Goal: Task Accomplishment & Management: Manage account settings

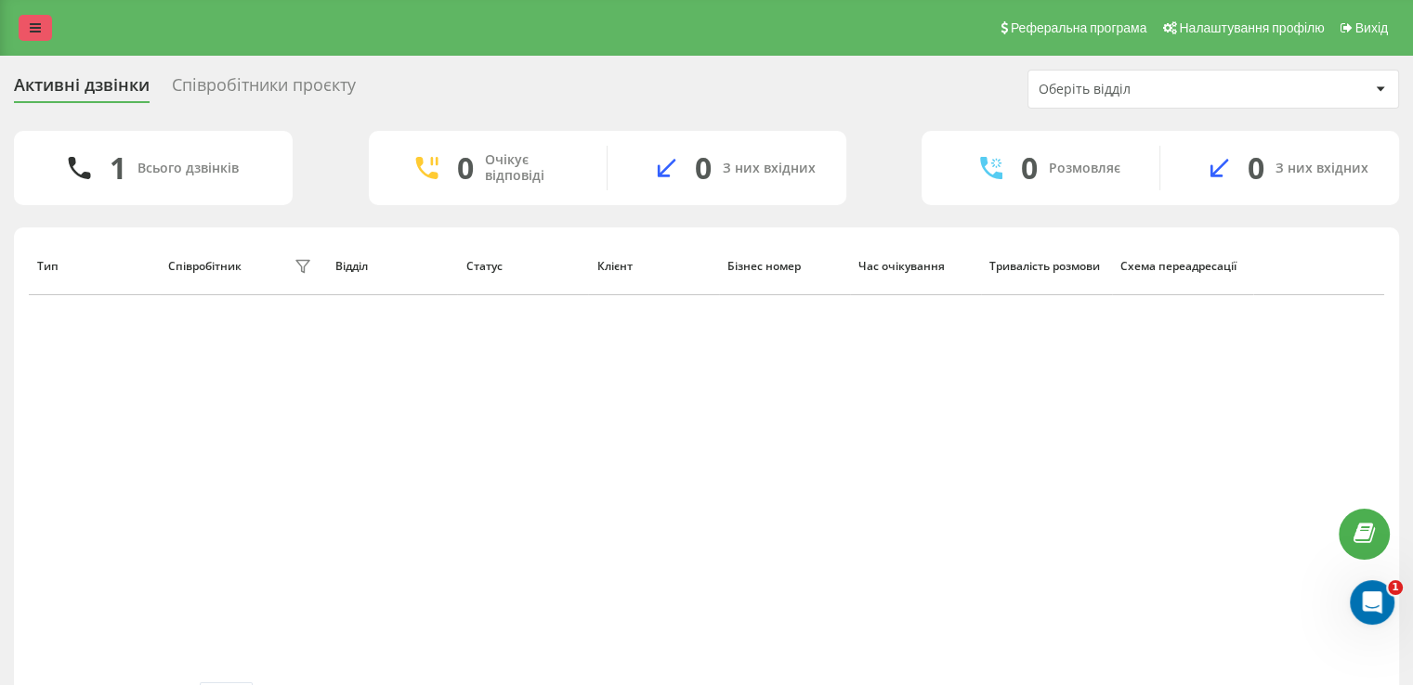
click at [37, 16] on link at bounding box center [35, 28] width 33 height 26
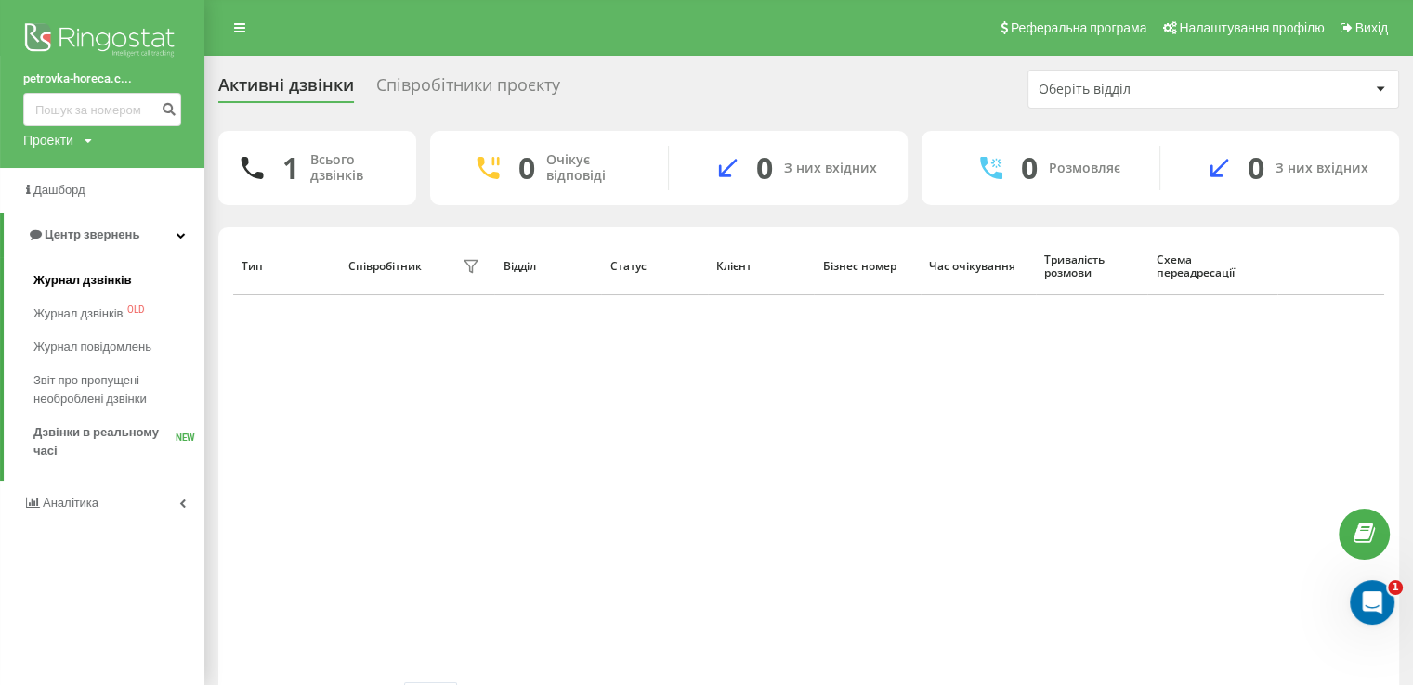
click at [79, 280] on span "Журнал дзвінків" at bounding box center [82, 280] width 98 height 19
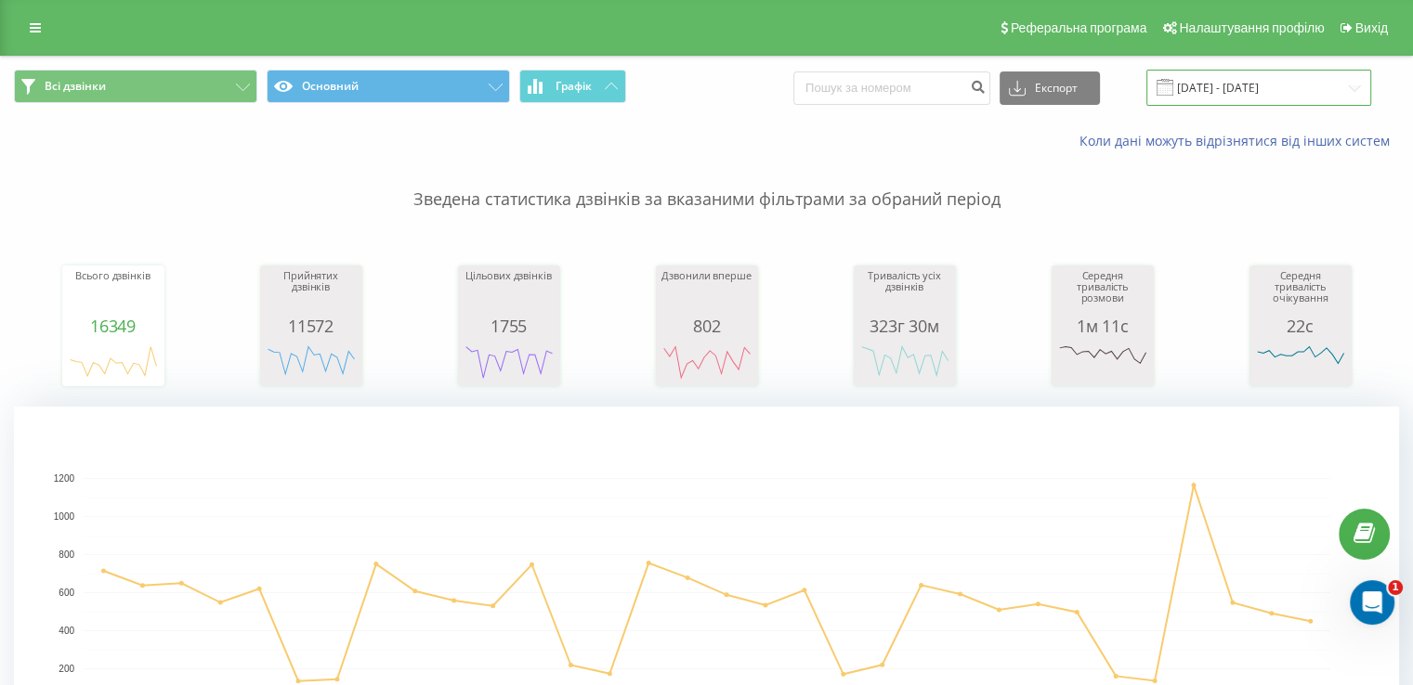
click at [1193, 86] on input "21.07.2025 - 21.08.2025" at bounding box center [1258, 88] width 225 height 36
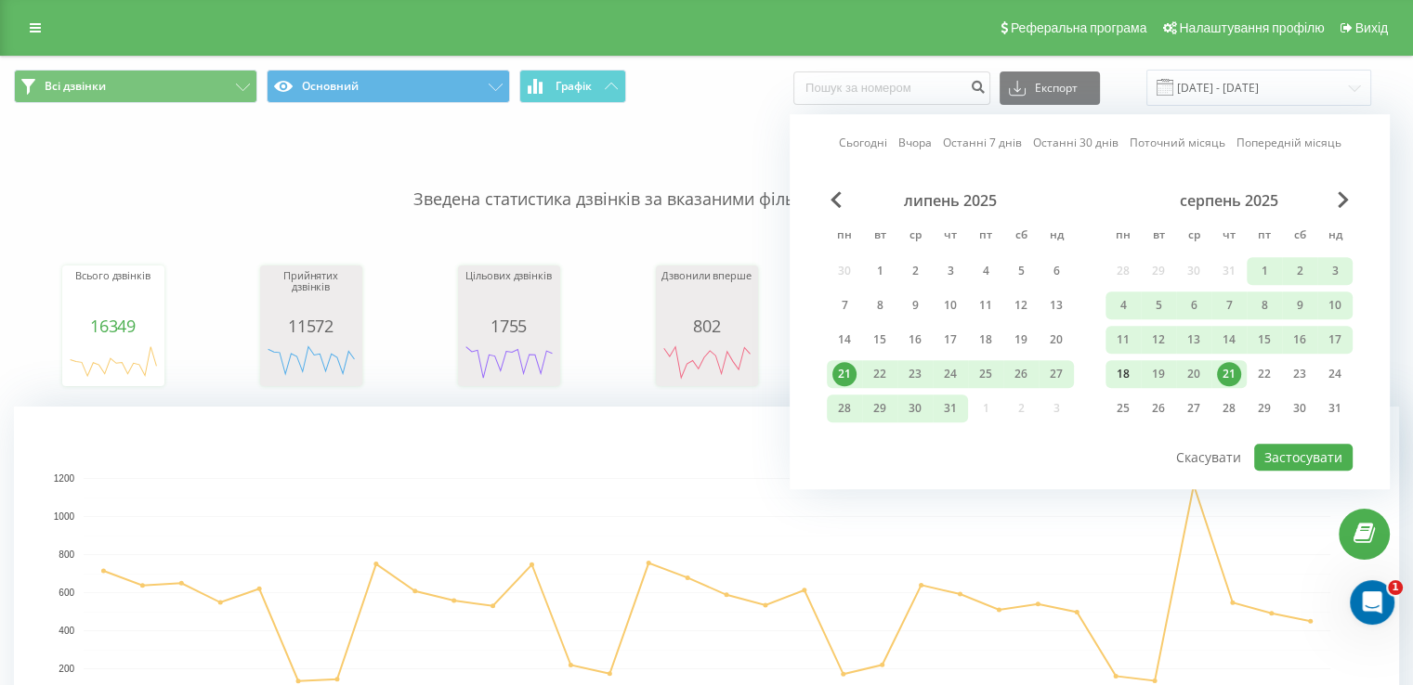
drag, startPoint x: 1128, startPoint y: 373, endPoint x: 1200, endPoint y: 374, distance: 72.5
click at [1129, 373] on div "18" at bounding box center [1123, 374] width 24 height 24
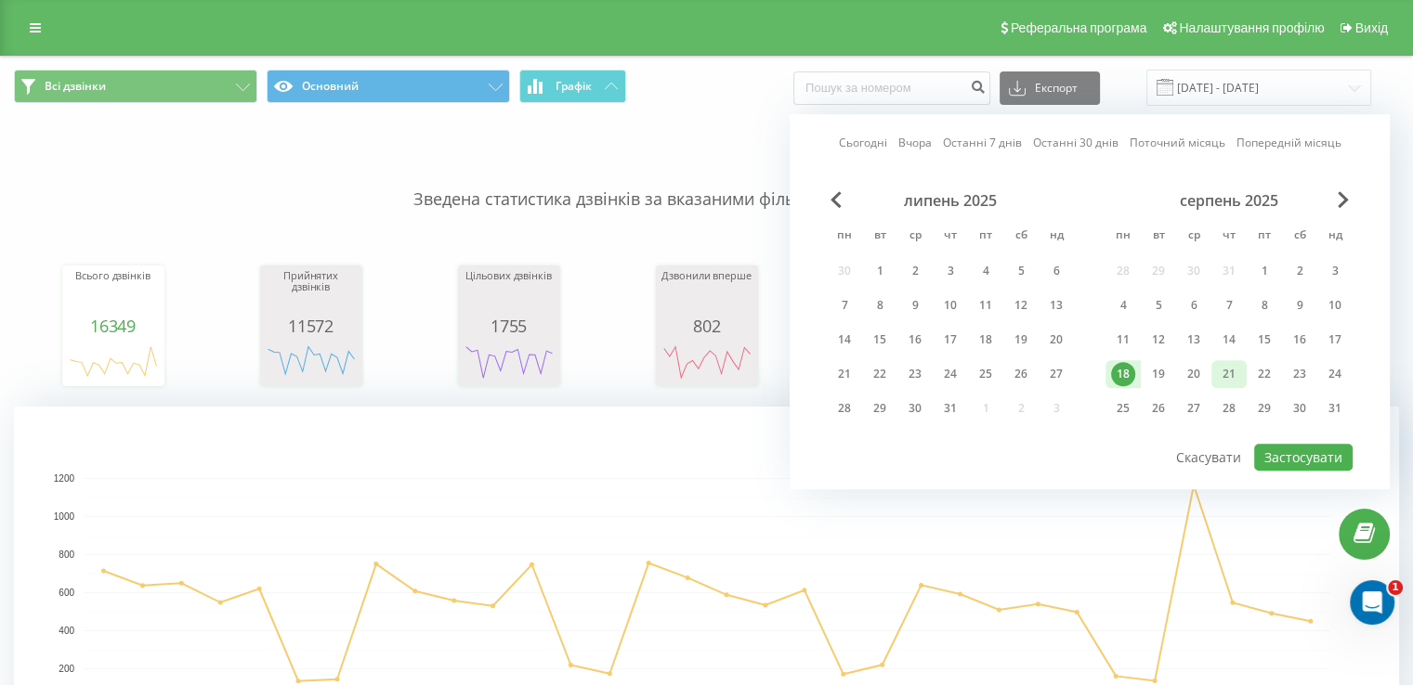
click at [1220, 374] on div "21" at bounding box center [1229, 374] width 24 height 24
click at [1300, 450] on button "Застосувати" at bounding box center [1303, 457] width 98 height 27
type input "18.08.2025 - 21.08.2025"
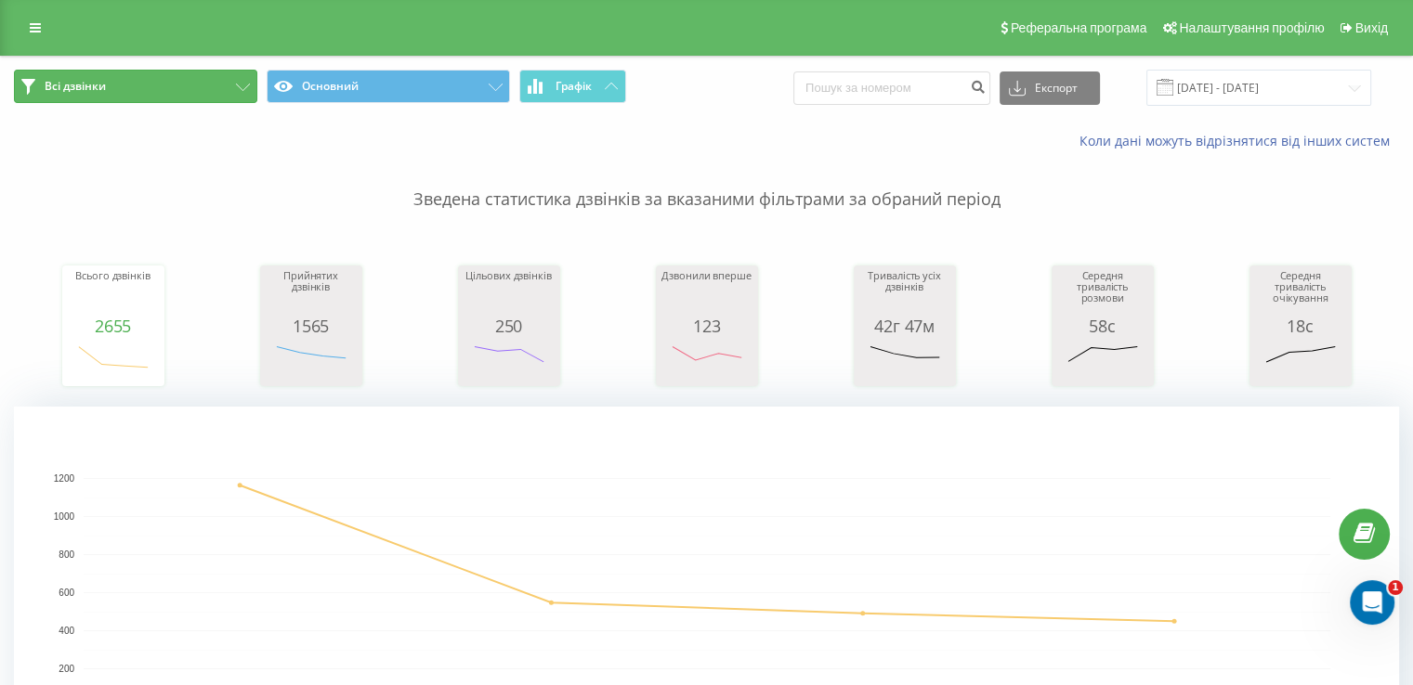
click at [214, 78] on button "Всі дзвінки" at bounding box center [135, 86] width 243 height 33
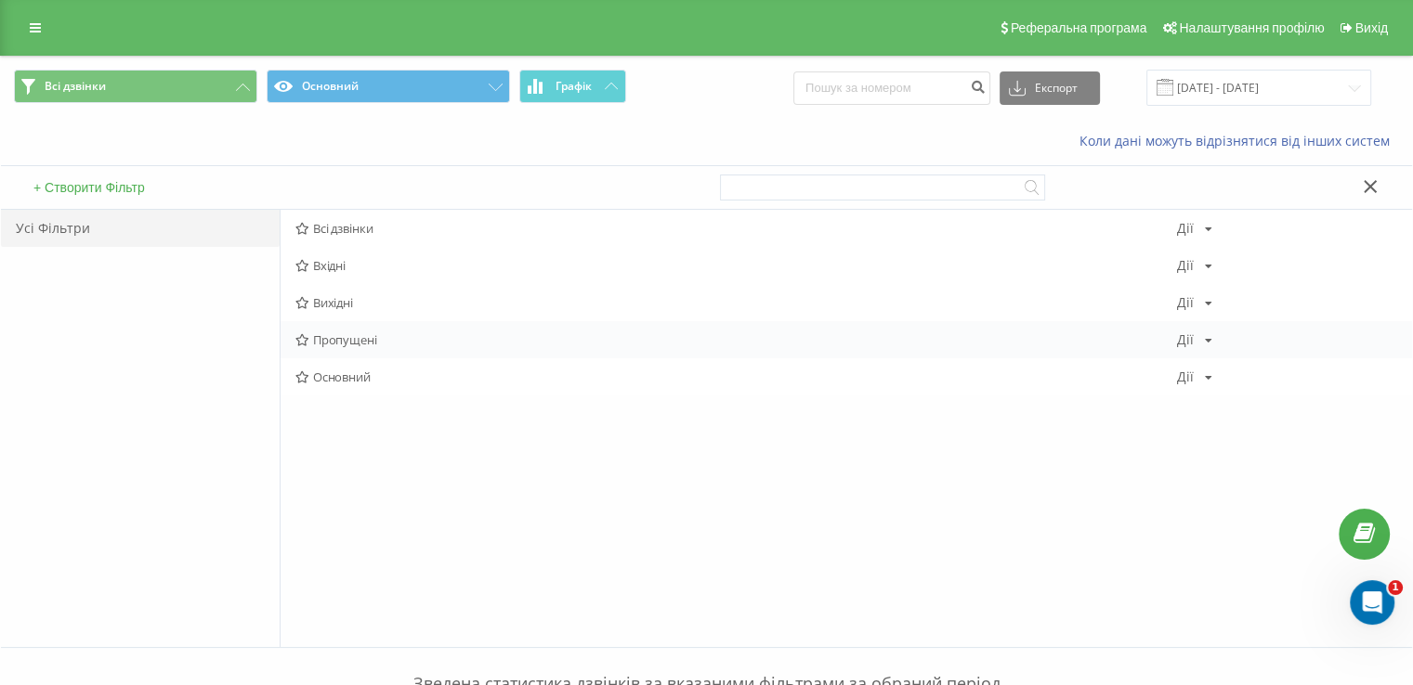
click at [331, 333] on span "Пропущені" at bounding box center [735, 339] width 881 height 13
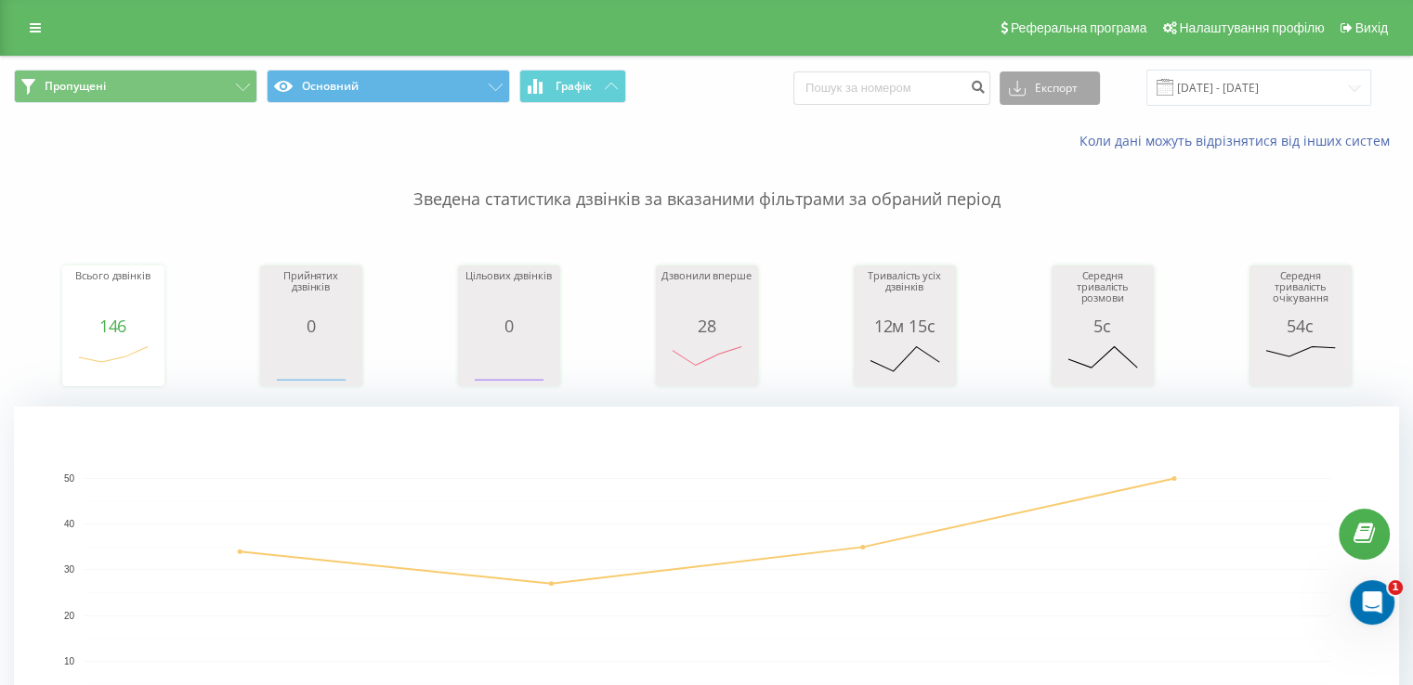
click at [1089, 91] on button "Експорт" at bounding box center [1049, 88] width 100 height 33
click at [1037, 194] on span ".xlsx" at bounding box center [1028, 189] width 27 height 18
click at [944, 90] on input at bounding box center [891, 88] width 197 height 33
paste input "380981783735"
type input "380981783735"
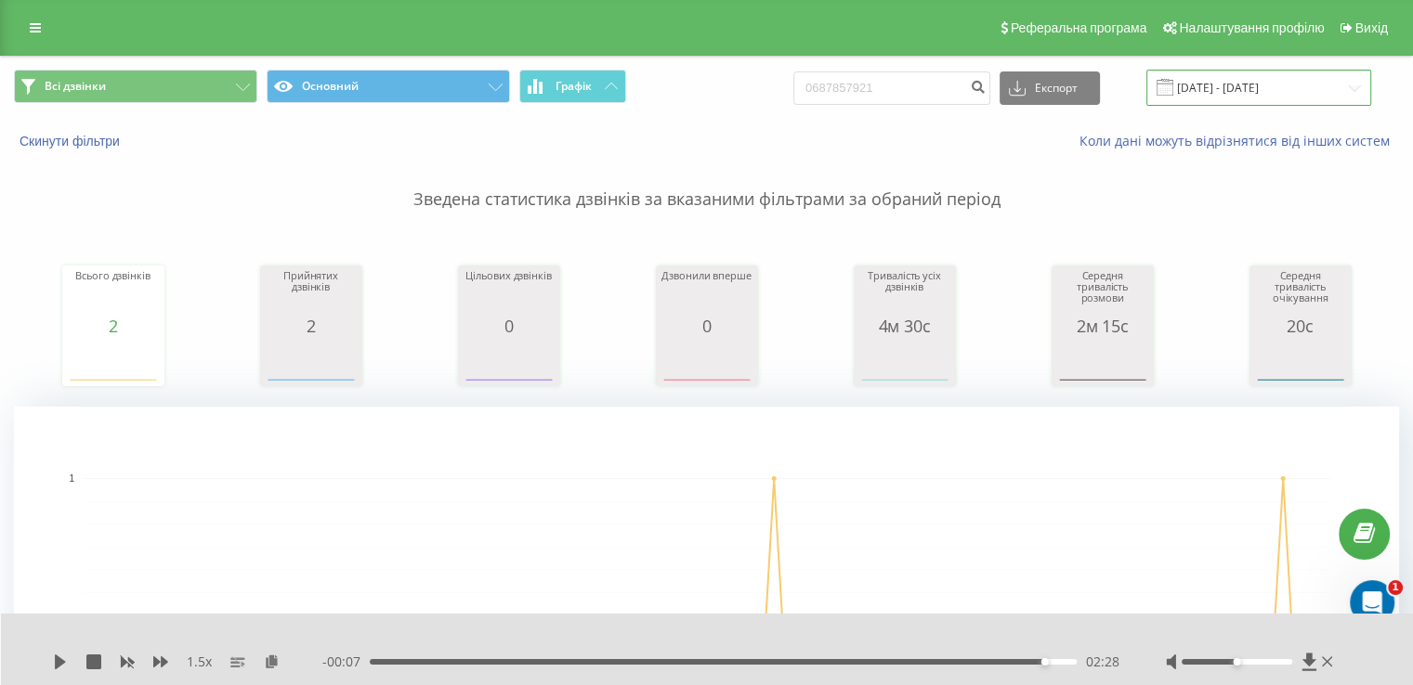
click at [1211, 85] on input "21.05.2025 - 21.08.2025" at bounding box center [1258, 88] width 225 height 36
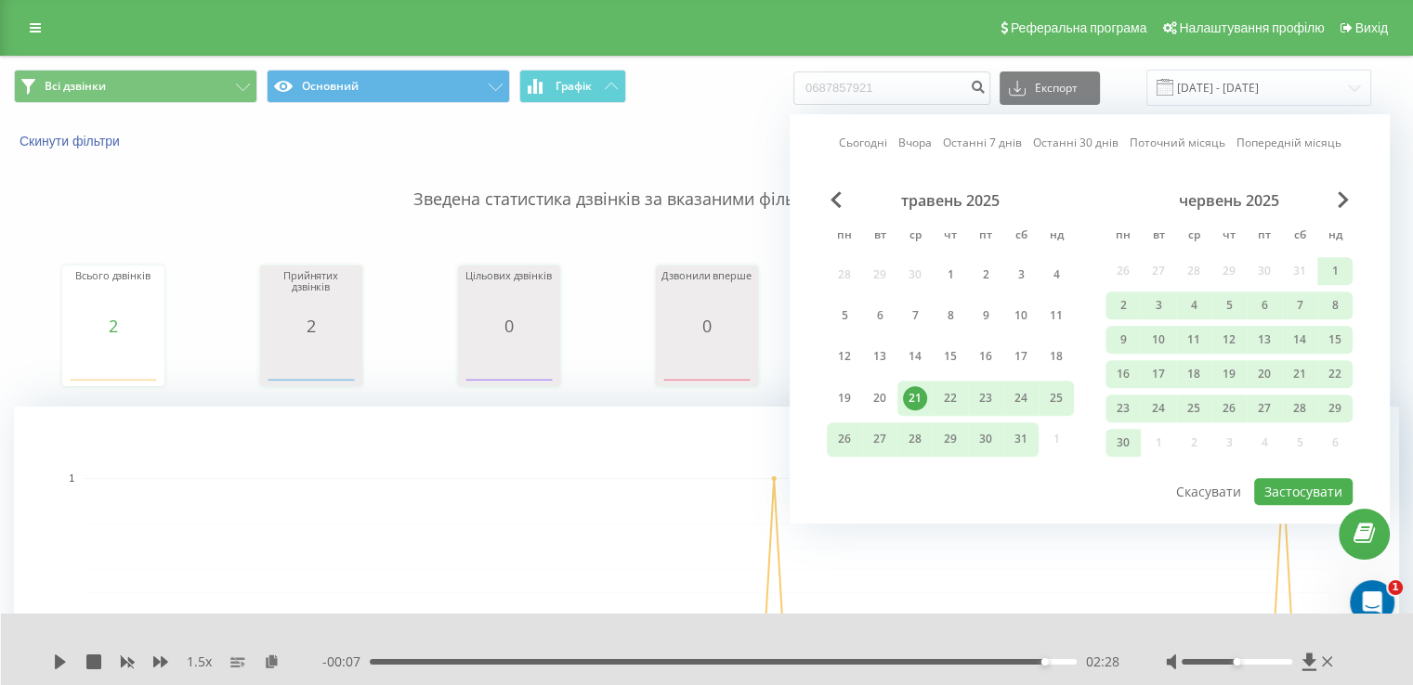
click at [1334, 203] on div "червень 2025" at bounding box center [1228, 200] width 247 height 19
click at [1349, 201] on div "червень 2025" at bounding box center [1228, 200] width 247 height 19
click at [1340, 199] on span "Next Month" at bounding box center [1343, 199] width 11 height 17
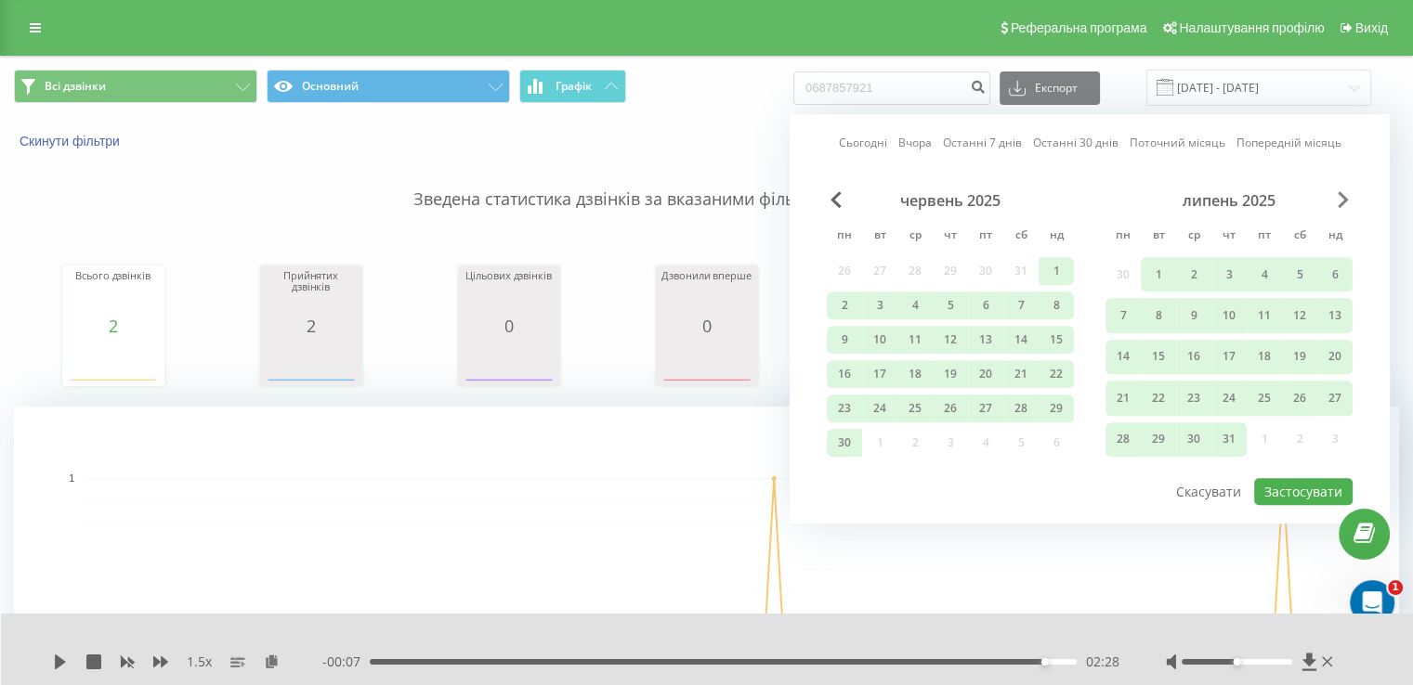
click at [1340, 201] on span "Next Month" at bounding box center [1343, 199] width 11 height 17
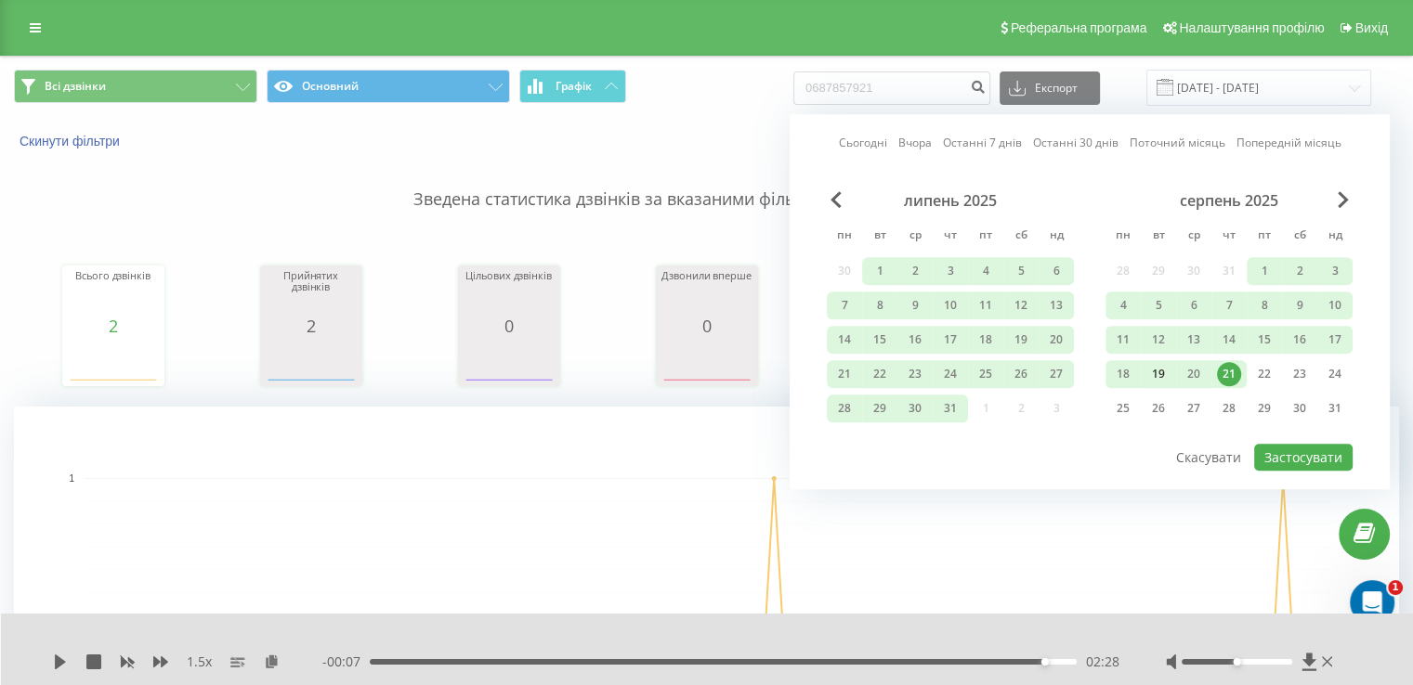
click at [1159, 371] on div "19" at bounding box center [1158, 374] width 24 height 24
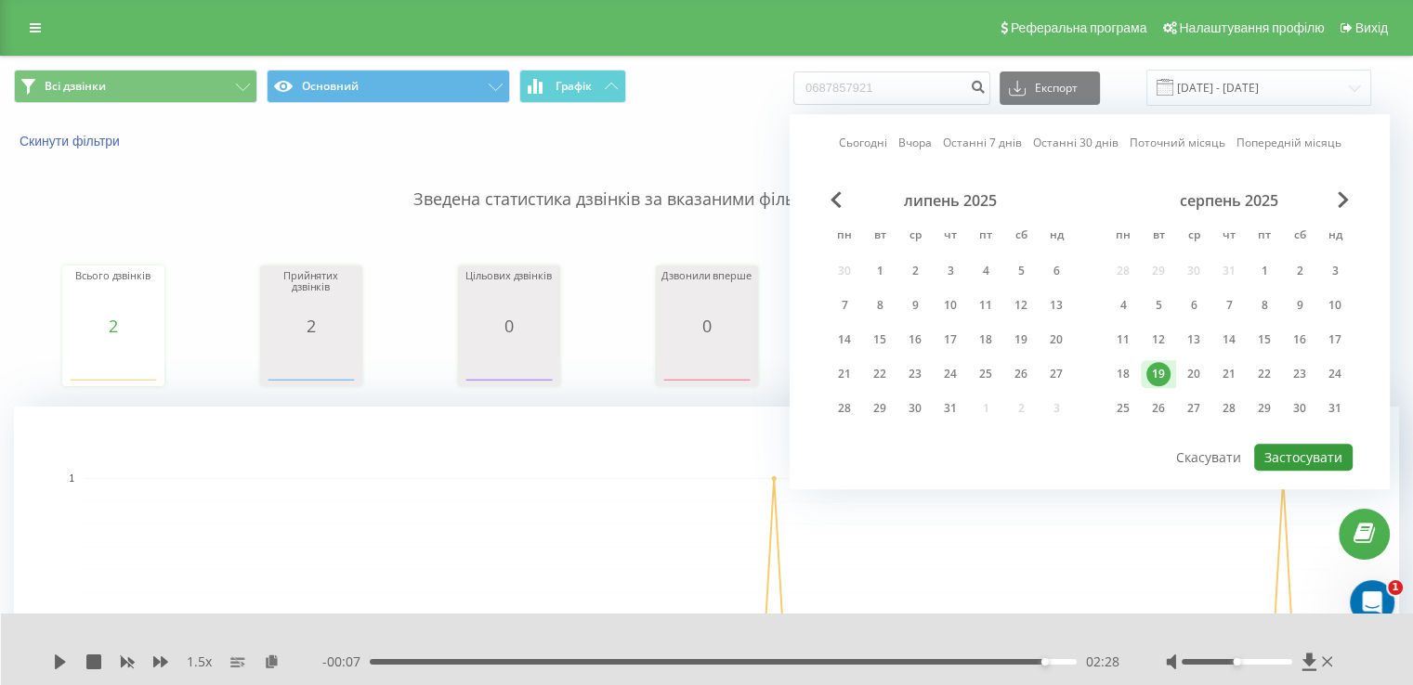
click at [1286, 454] on button "Застосувати" at bounding box center [1303, 457] width 98 height 27
type input "19.08.2025 - 19.08.2025"
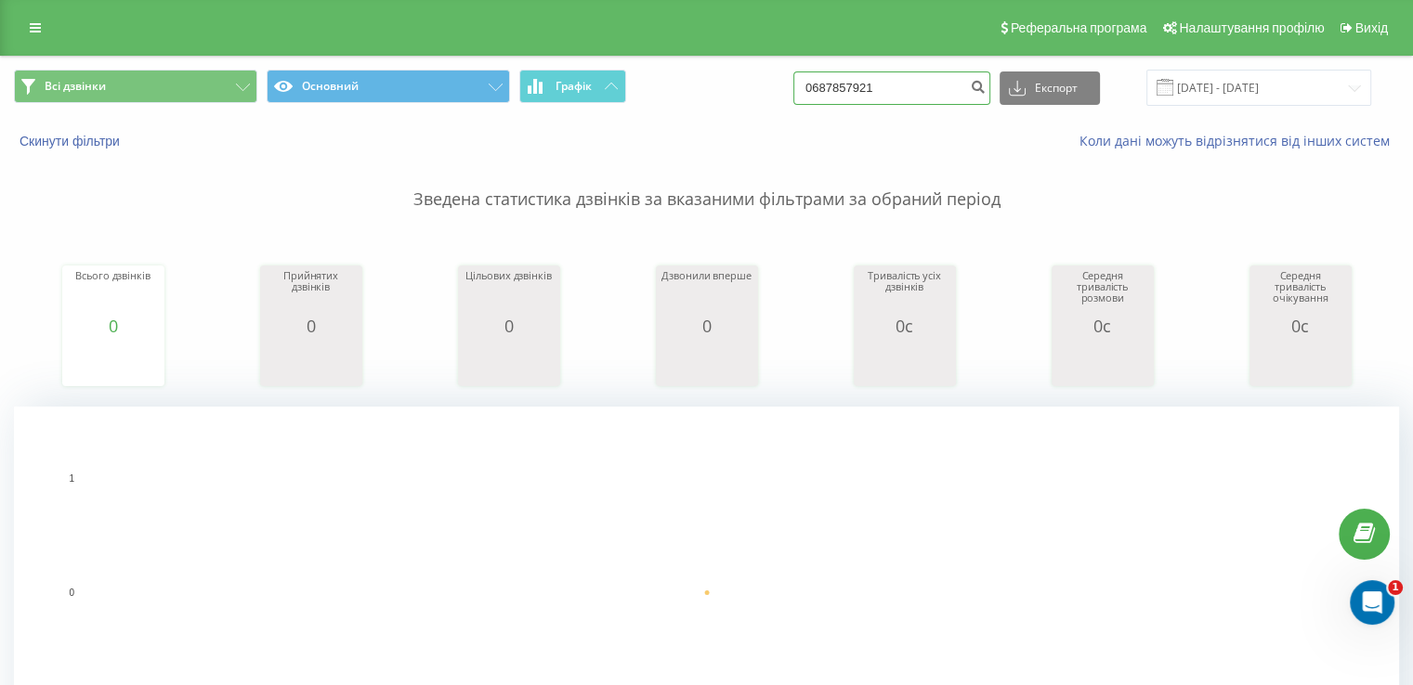
drag, startPoint x: 934, startPoint y: 88, endPoint x: 914, endPoint y: 88, distance: 19.5
click at [930, 88] on input "0687857921" at bounding box center [891, 88] width 197 height 33
click at [94, 138] on button "Скинути фільтри" at bounding box center [71, 141] width 115 height 17
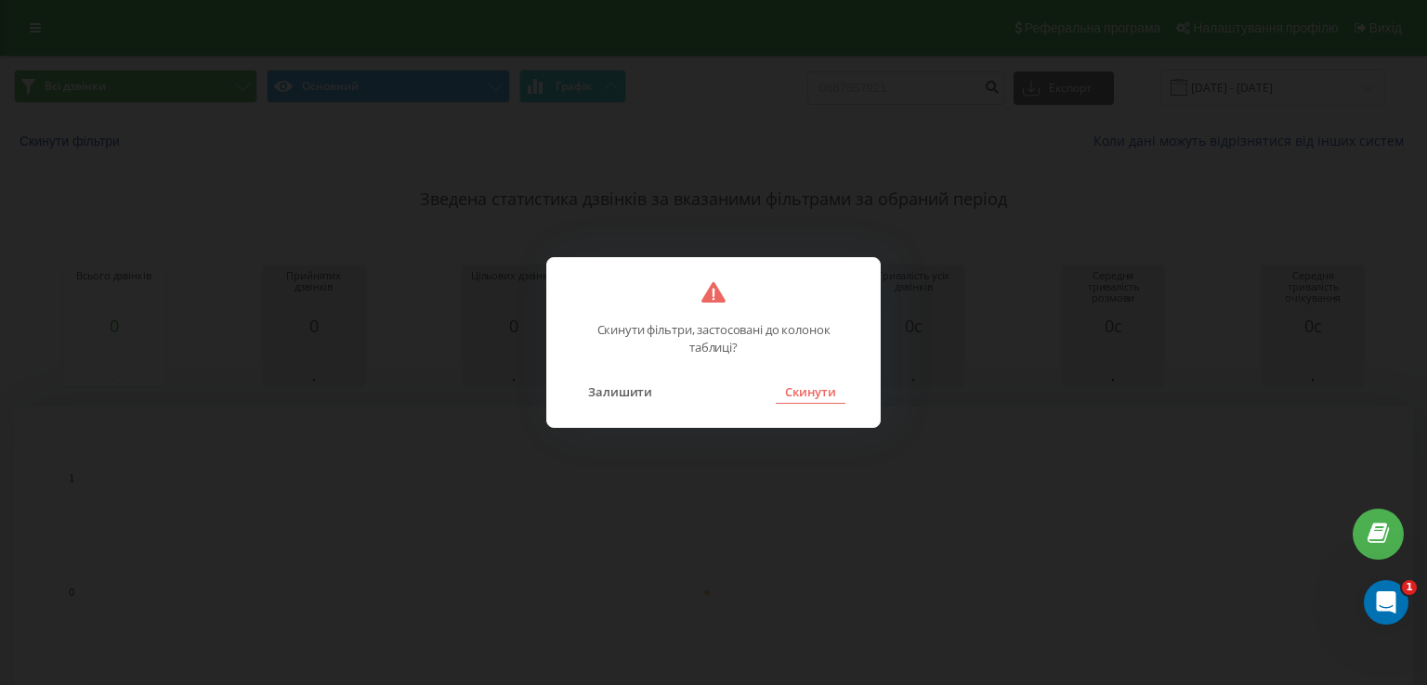
click at [806, 384] on button "Скинути" at bounding box center [811, 392] width 70 height 24
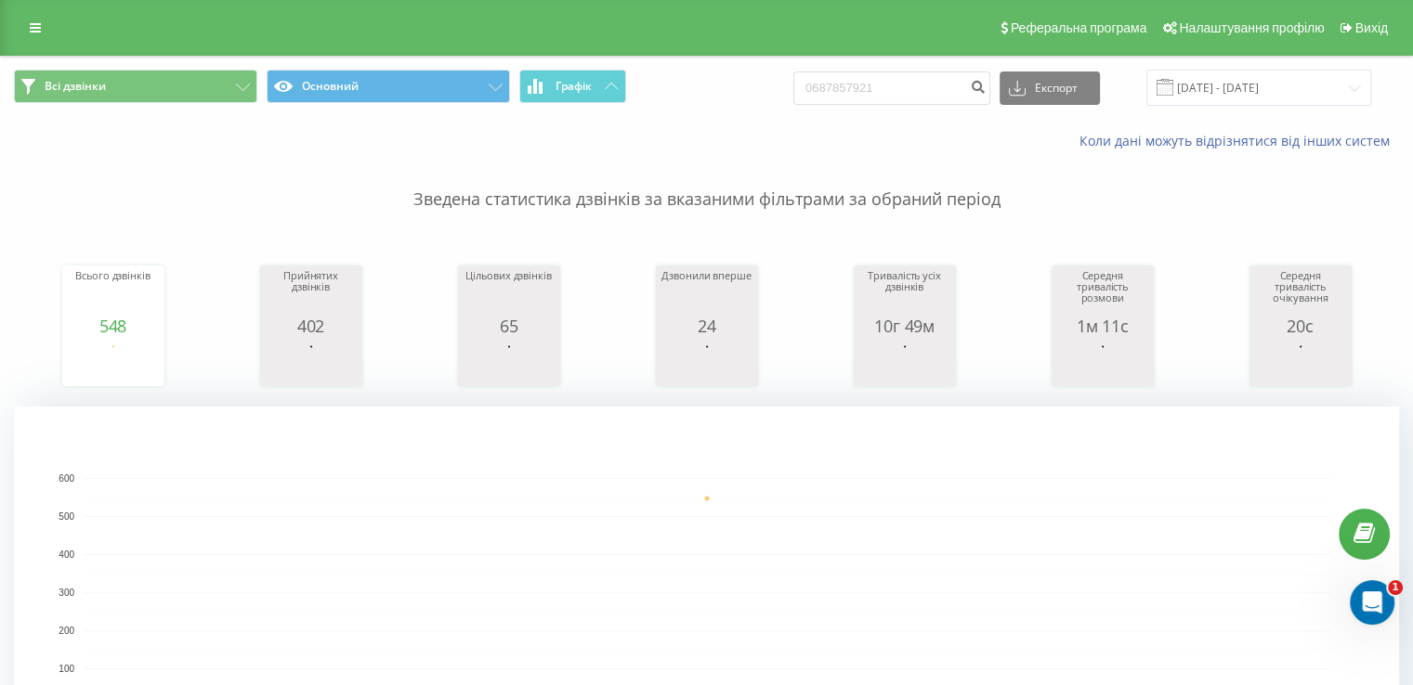
click at [20, 38] on link at bounding box center [35, 28] width 33 height 26
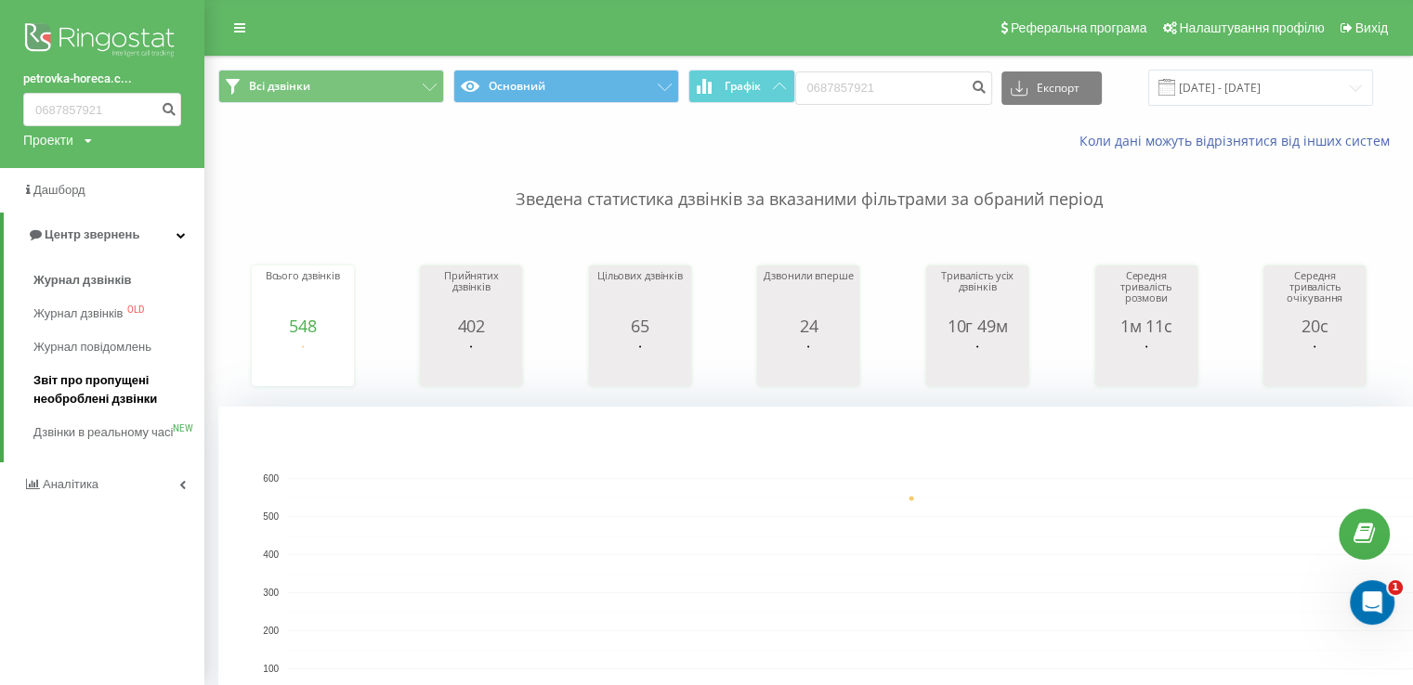
click at [71, 380] on span "Звіт про пропущені необроблені дзвінки" at bounding box center [114, 390] width 162 height 37
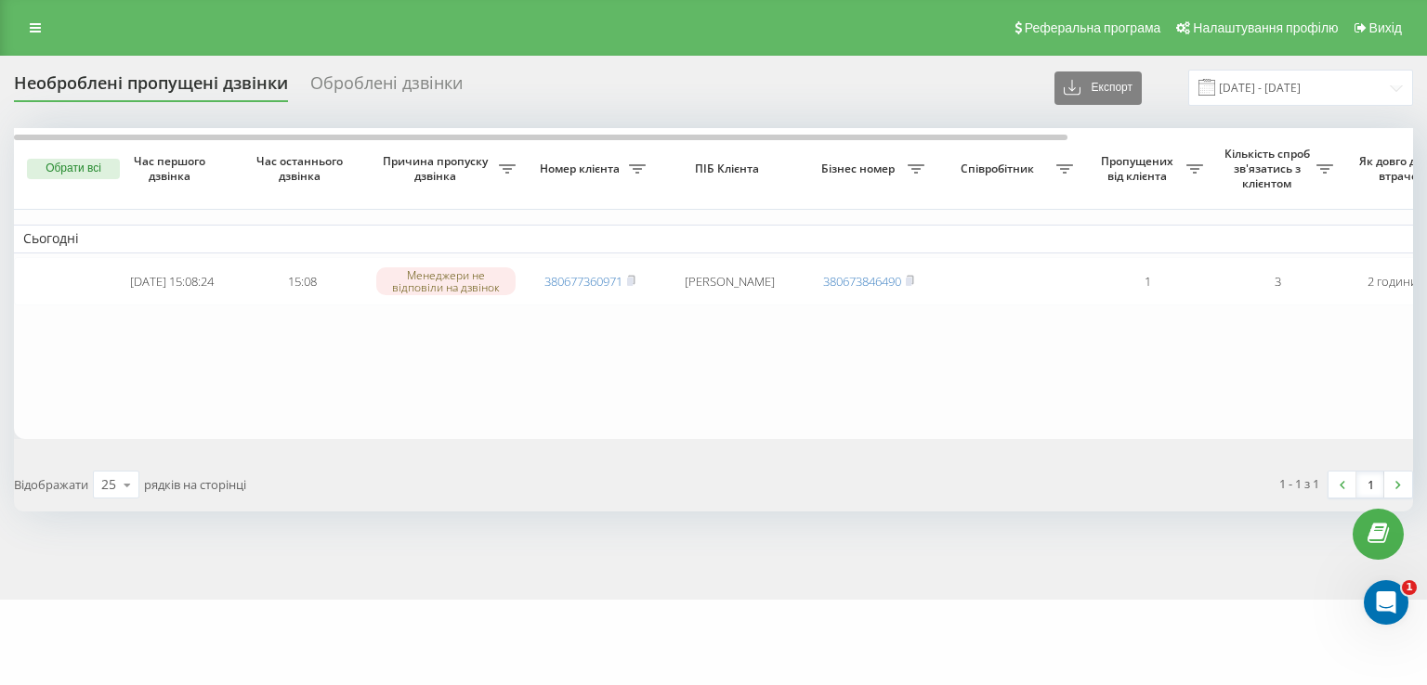
click at [74, 171] on button "Обрати всі" at bounding box center [73, 169] width 93 height 20
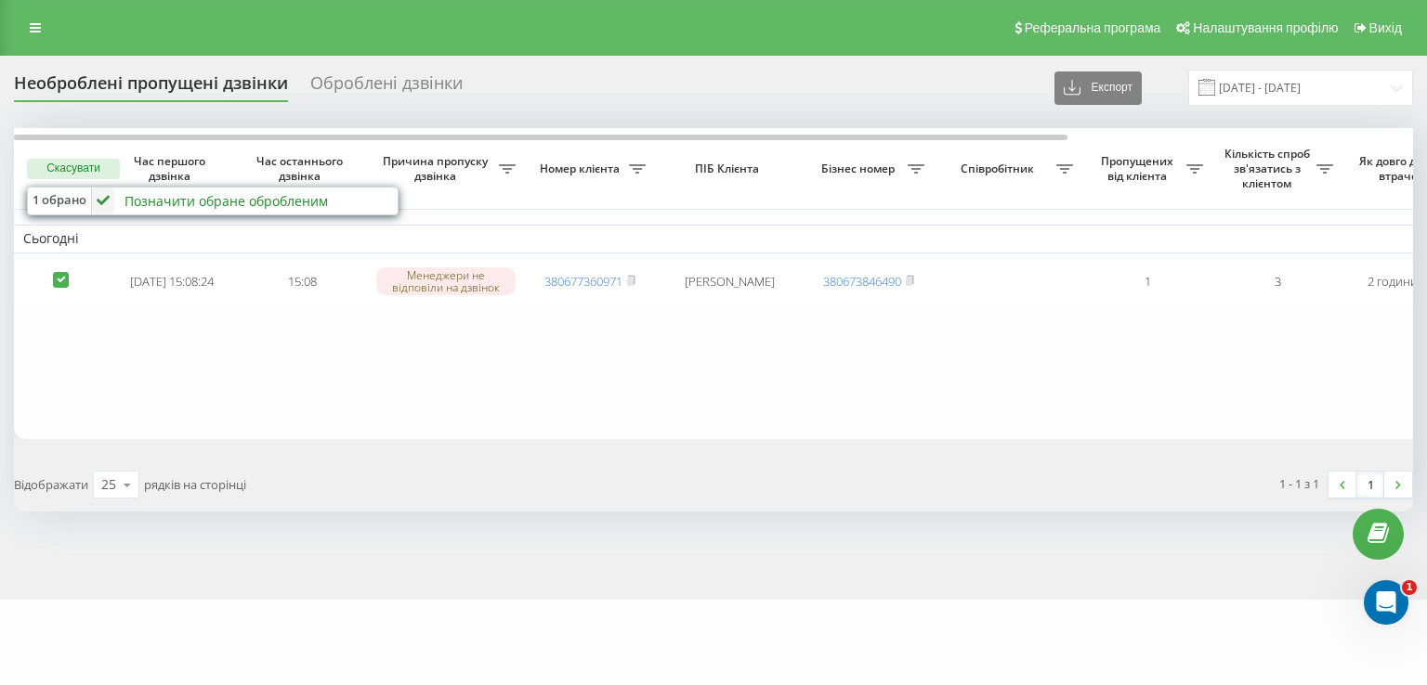
click at [150, 205] on div "Позначити обране обробленим" at bounding box center [225, 201] width 203 height 18
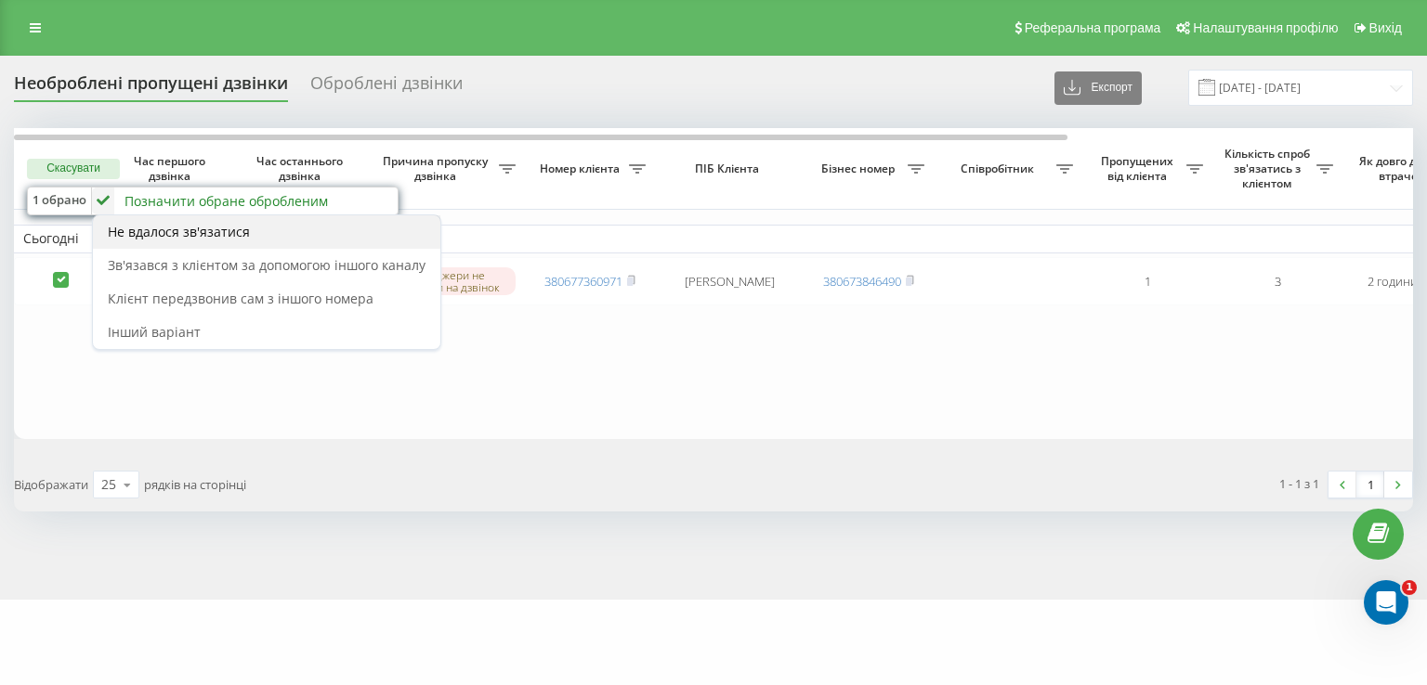
click at [204, 234] on span "Не вдалося зв'язатися" at bounding box center [179, 232] width 142 height 18
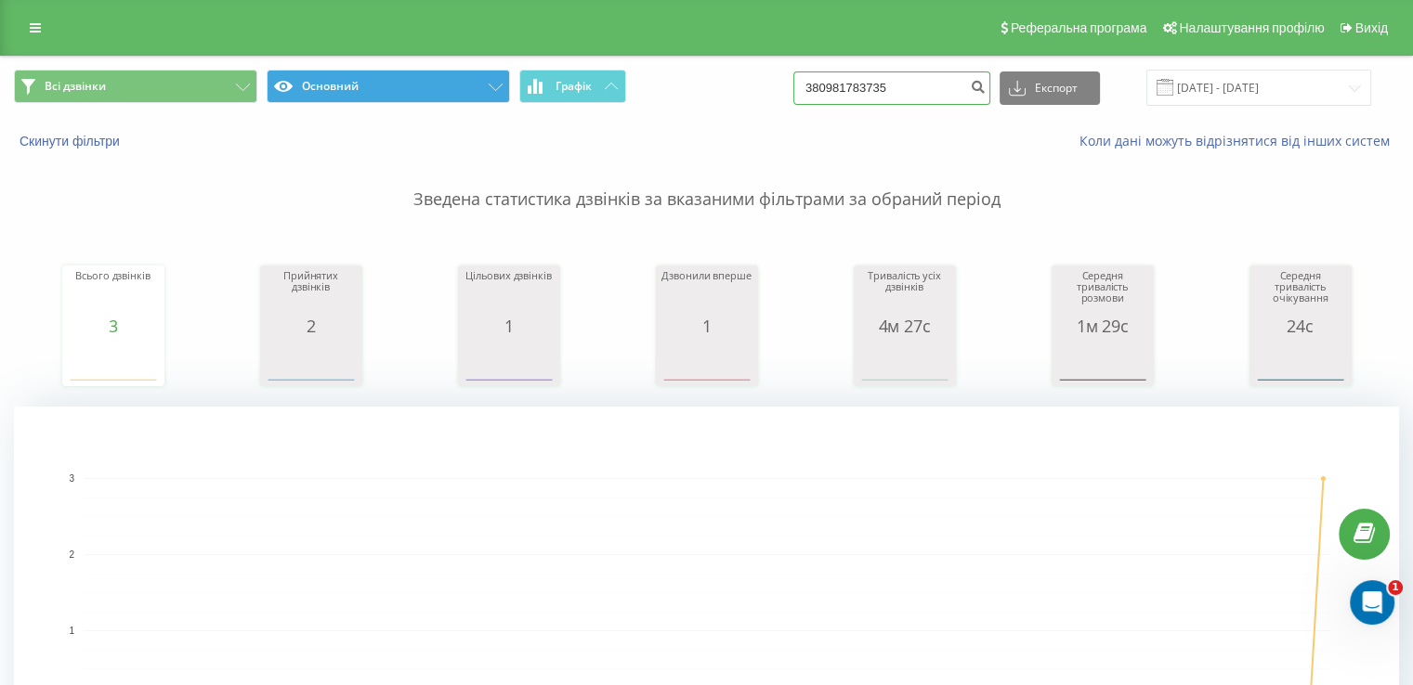
drag, startPoint x: 917, startPoint y: 84, endPoint x: 469, endPoint y: 72, distance: 447.8
click at [470, 75] on div "Всі дзвінки Основний Графік 380981783735 Експорт .csv .xls .xlsx [DATE] - [DATE]" at bounding box center [706, 88] width 1385 height 36
paste input "677360971"
type input "380677360971"
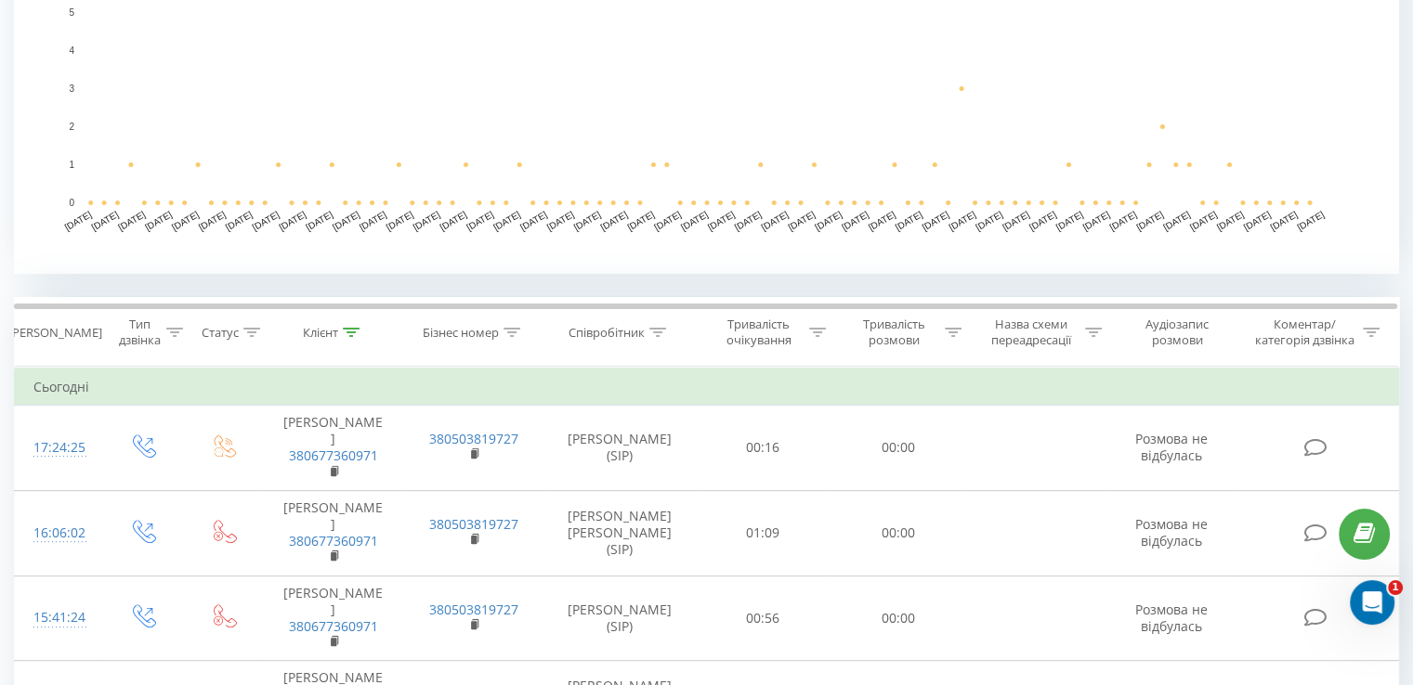
scroll to position [279, 0]
